Goal: Information Seeking & Learning: Compare options

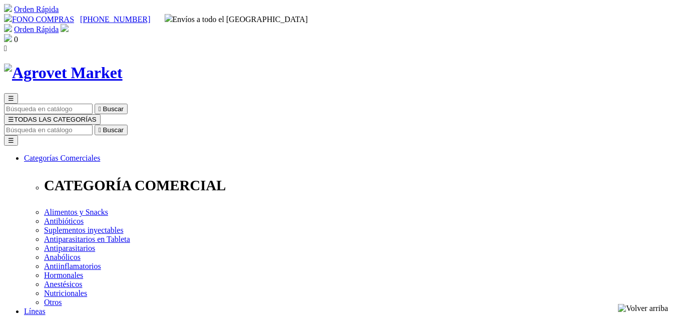
select select "202"
click at [93, 125] on input "Buscar" at bounding box center [48, 130] width 89 height 11
type input "bovime"
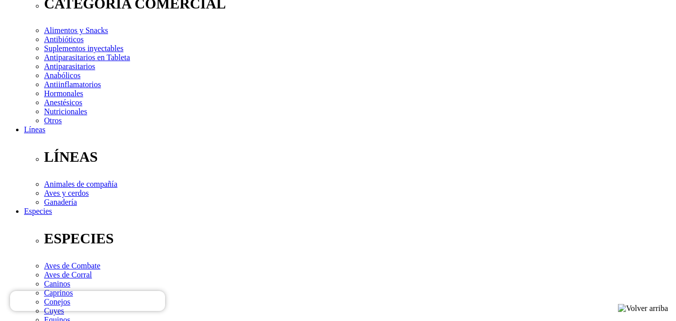
scroll to position [181, 0]
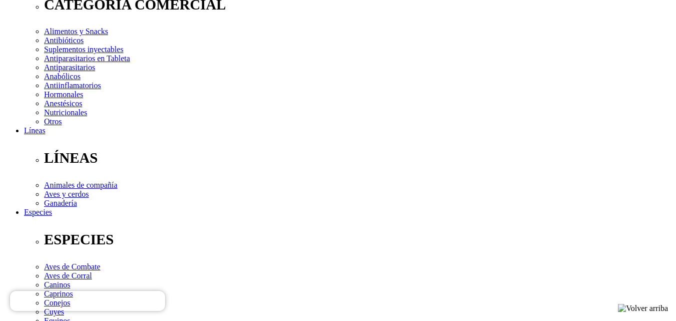
select select "5"
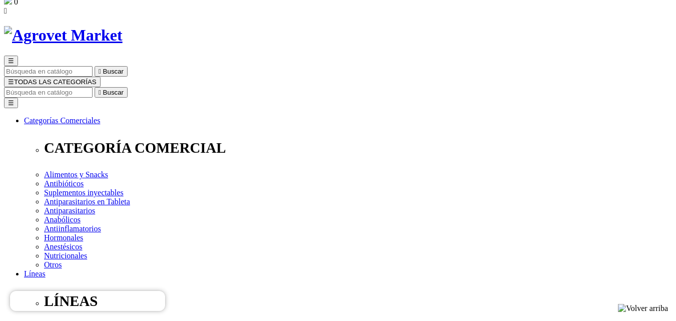
scroll to position [38, 0]
click at [93, 87] on input "Buscar" at bounding box center [48, 92] width 89 height 11
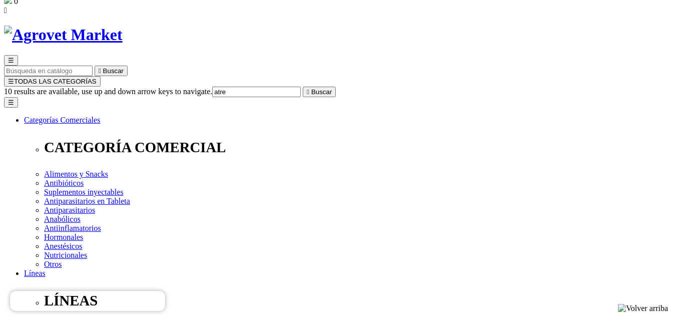
type input "atrev"
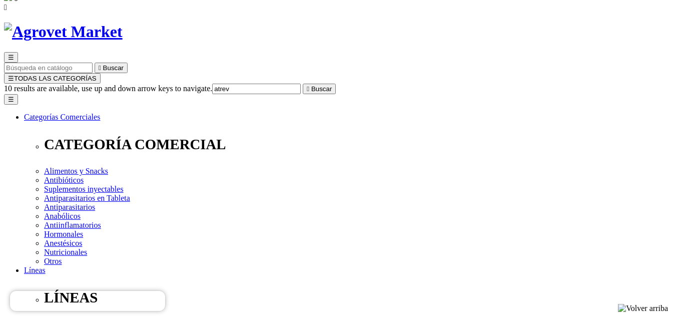
scroll to position [40, 0]
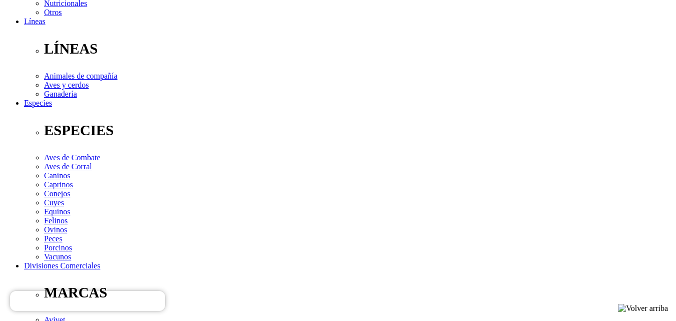
scroll to position [290, 0]
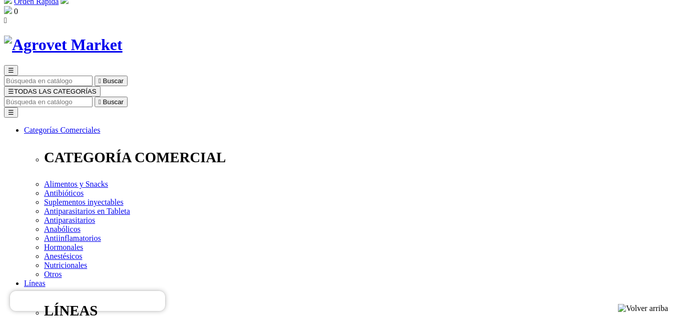
scroll to position [0, 0]
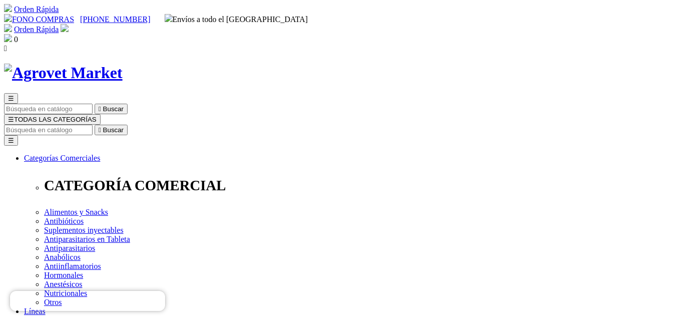
click at [93, 125] on input "Buscar" at bounding box center [48, 130] width 89 height 11
type input "oxan"
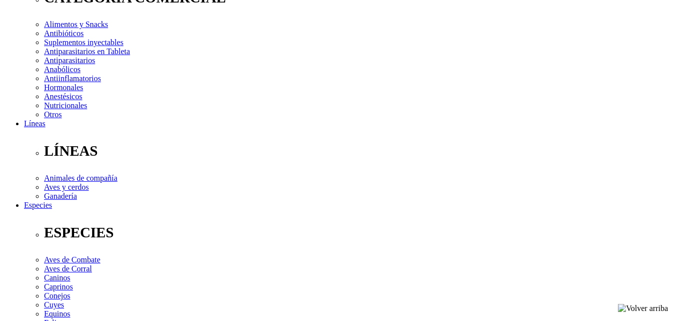
scroll to position [200, 0]
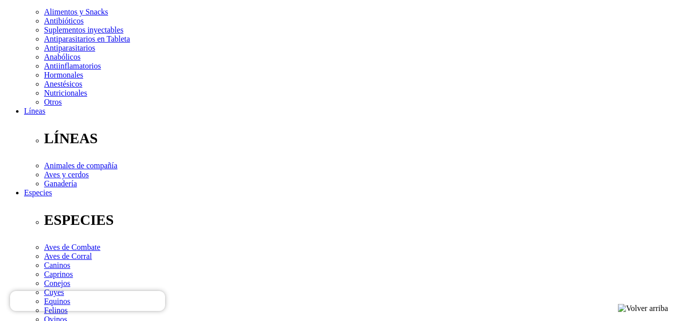
select select "202"
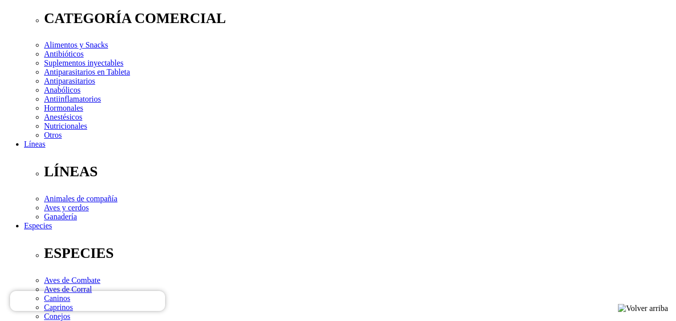
scroll to position [166, 0]
radio input "true"
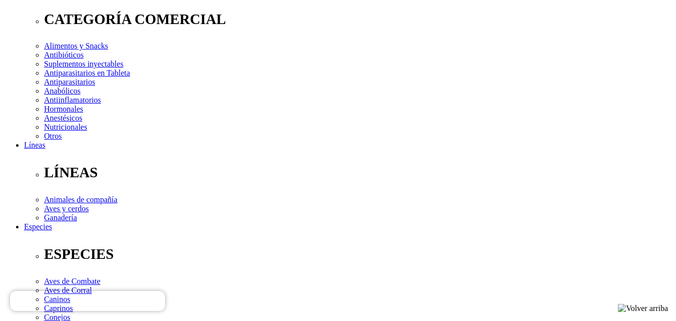
select select "154"
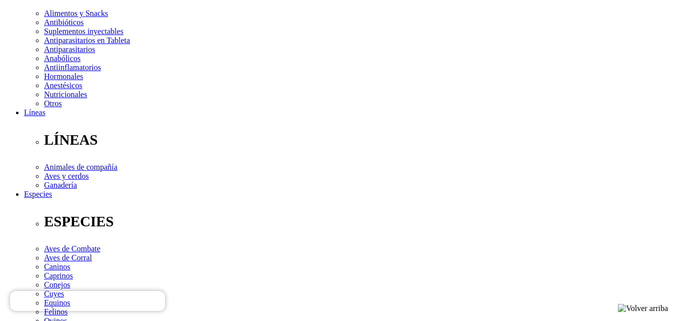
scroll to position [198, 0]
